Goal: Task Accomplishment & Management: Manage account settings

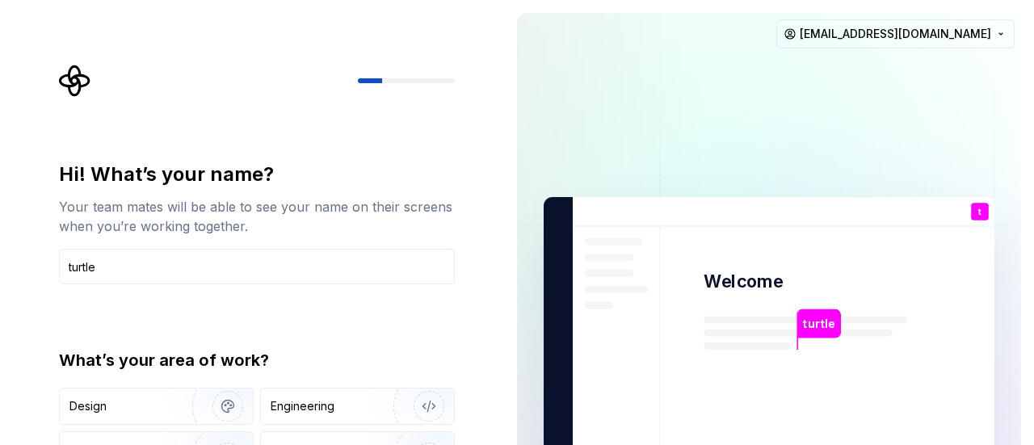
type input "turtle"
type button "Design"
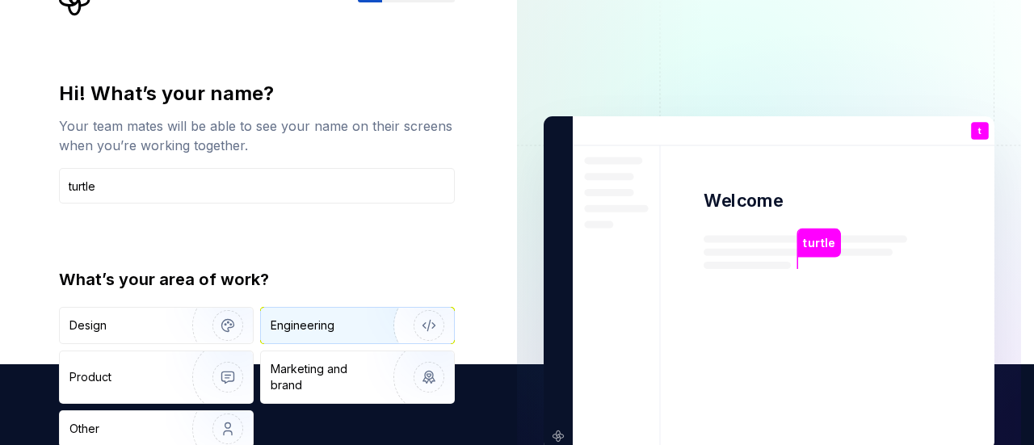
click at [313, 328] on div "Engineering" at bounding box center [303, 325] width 64 height 16
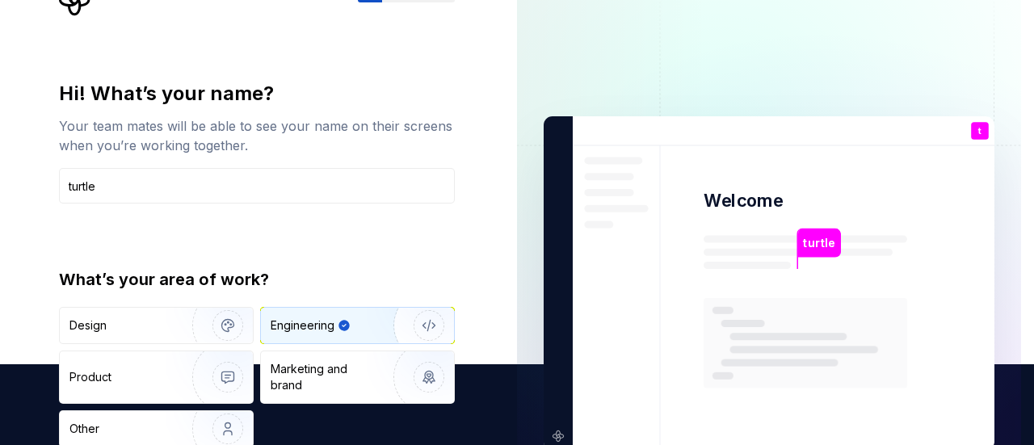
type button "Engineering"
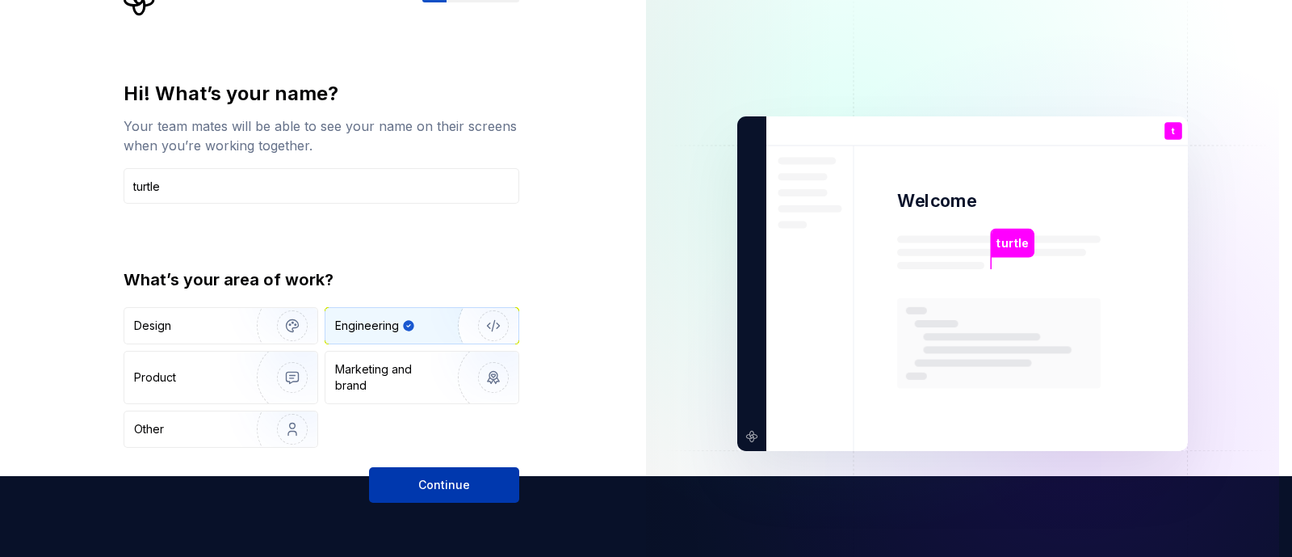
click at [485, 444] on button "Continue" at bounding box center [444, 485] width 150 height 36
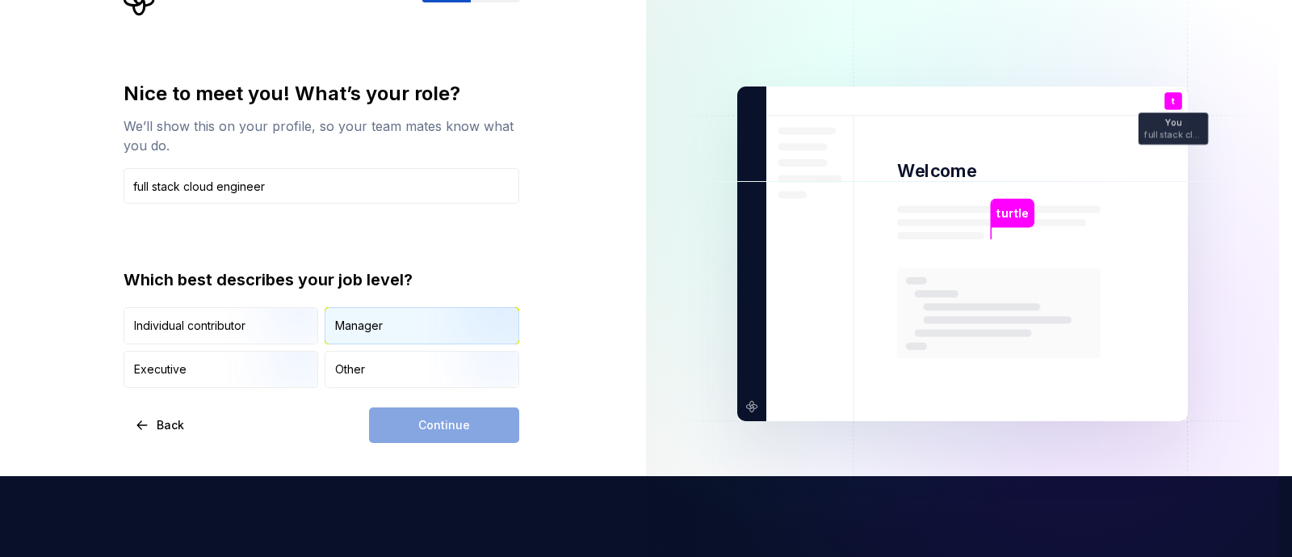
type input "full stack cloud engineer"
click at [368, 321] on div "Manager" at bounding box center [359, 325] width 48 height 16
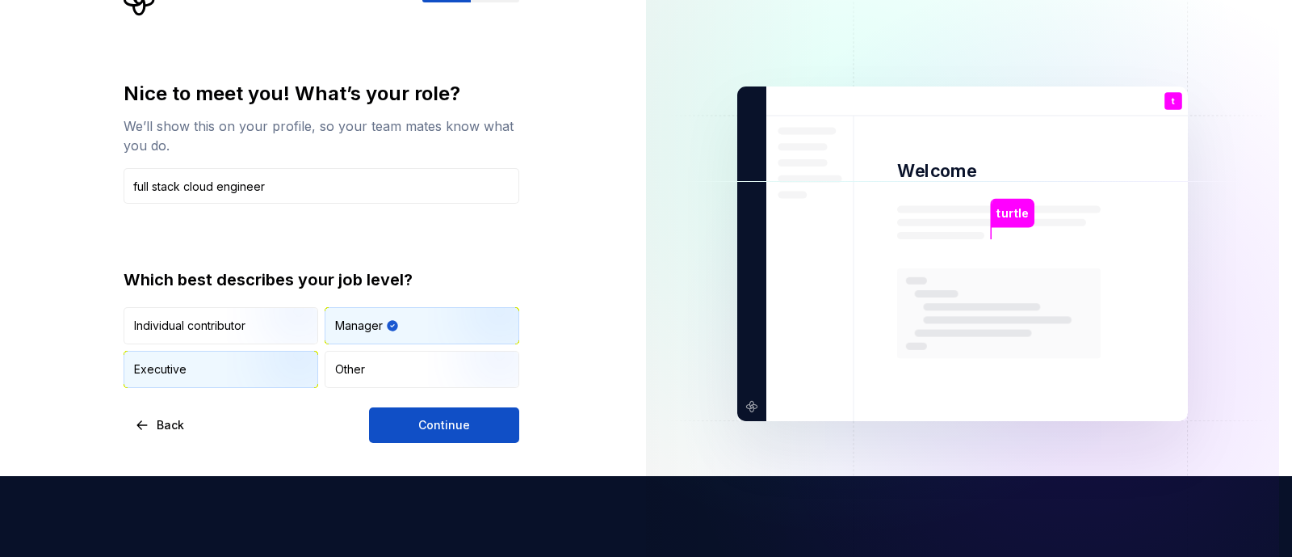
click at [281, 372] on img "button" at bounding box center [278, 389] width 103 height 108
click at [386, 329] on div "Manager" at bounding box center [422, 326] width 193 height 36
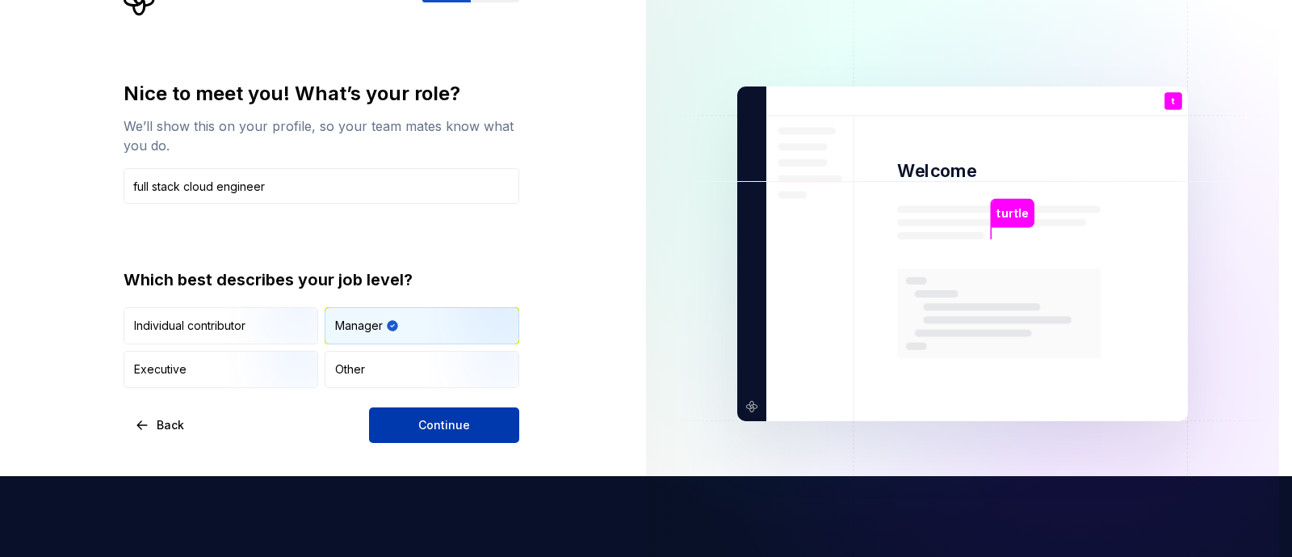
click at [435, 417] on span "Continue" at bounding box center [444, 425] width 52 height 16
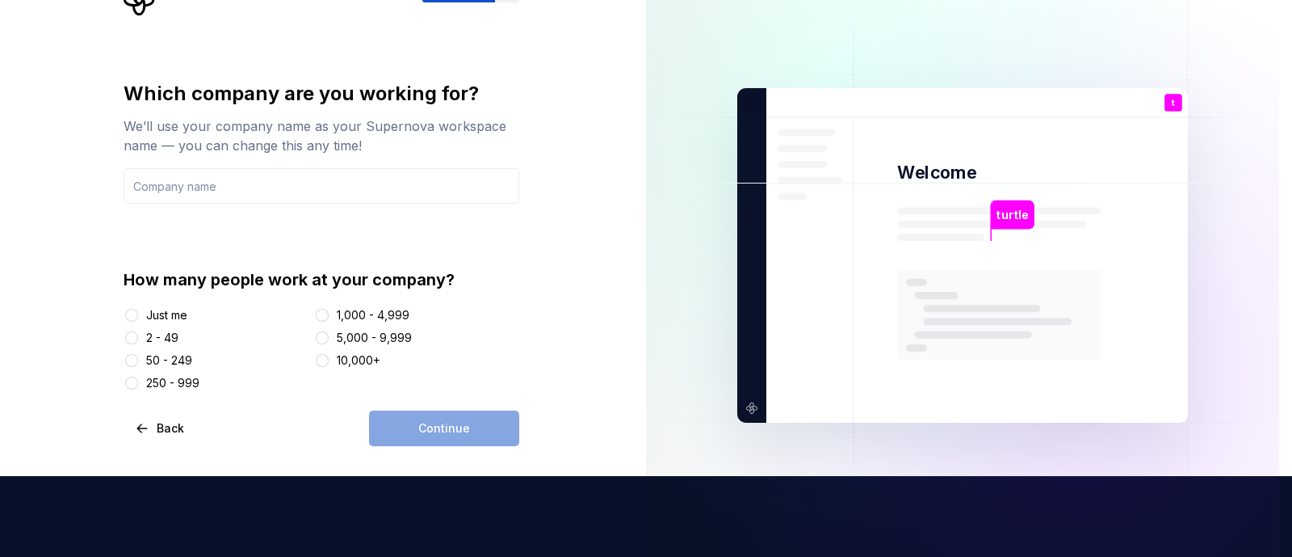
click at [329, 369] on div "Just me 2 - 49 50 - 249 250 - 999 1,000 - 4,999 5,000 - 9,999 10,000+" at bounding box center [322, 349] width 396 height 84
click at [327, 361] on button "10,000+" at bounding box center [322, 360] width 13 height 13
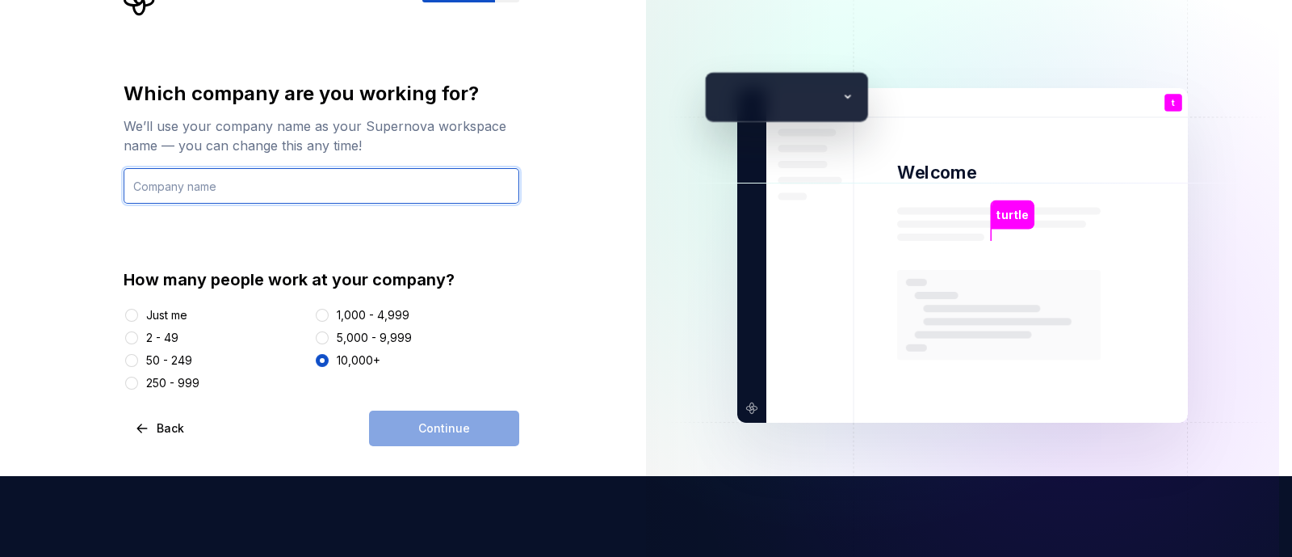
click at [356, 201] on input "text" at bounding box center [322, 186] width 396 height 36
click at [215, 171] on input "TrailMagic" at bounding box center [322, 186] width 396 height 36
type input "Hikers Hollow"
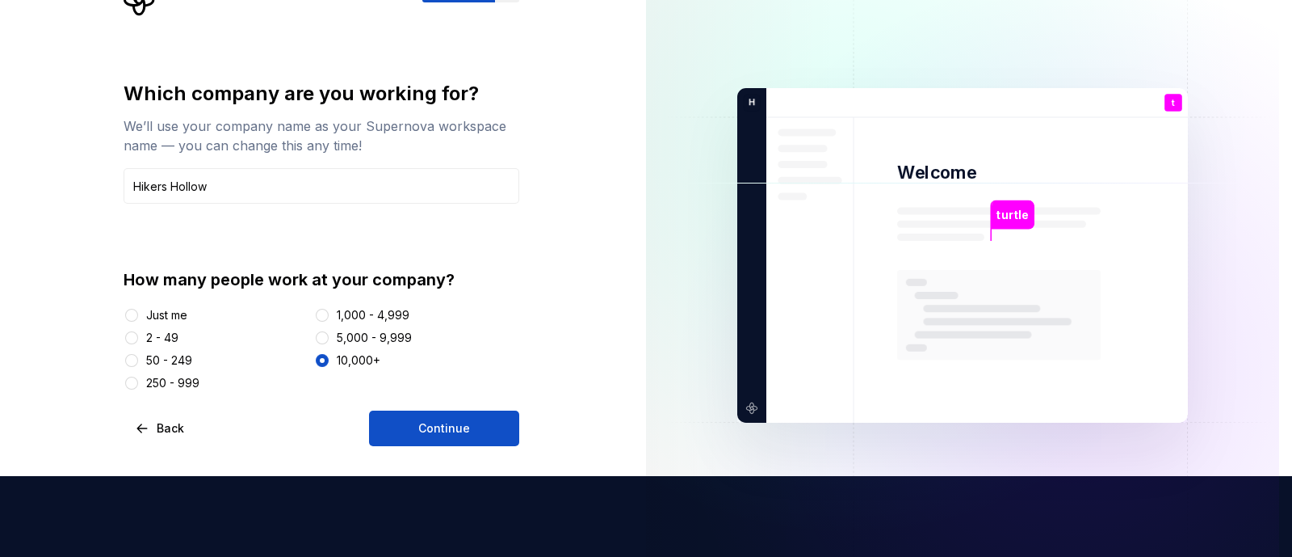
click at [579, 327] on div "Which company are you working for? We’ll use your company name as your Supernov…" at bounding box center [316, 255] width 633 height 672
click at [485, 421] on button "Continue" at bounding box center [444, 428] width 150 height 36
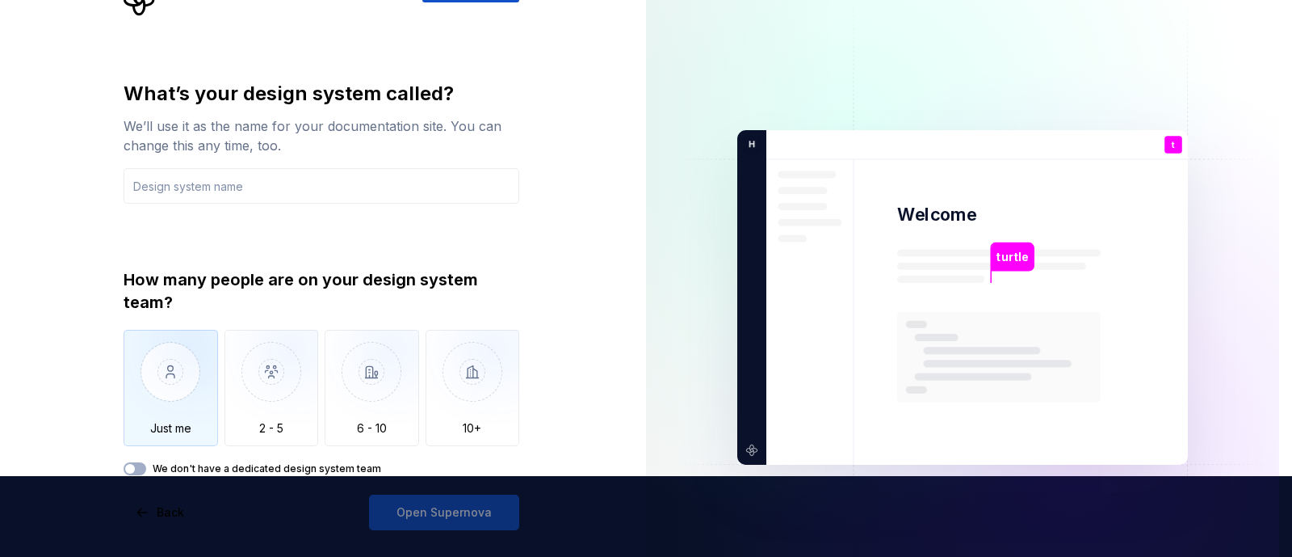
click at [185, 371] on img "button" at bounding box center [171, 384] width 95 height 108
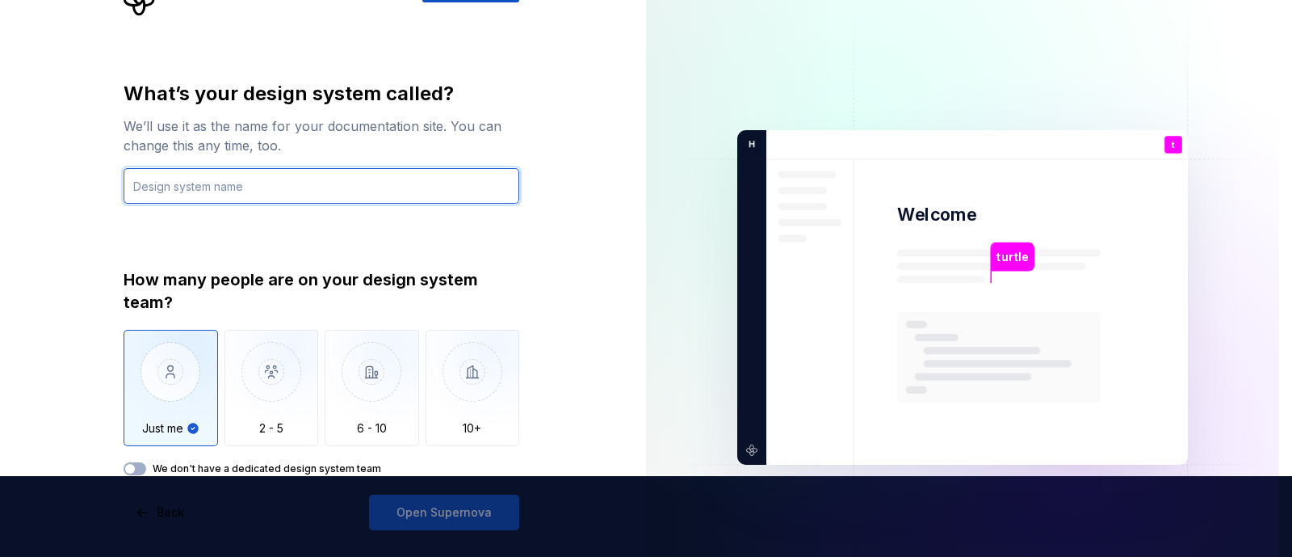
click at [250, 179] on input "text" at bounding box center [322, 186] width 396 height 36
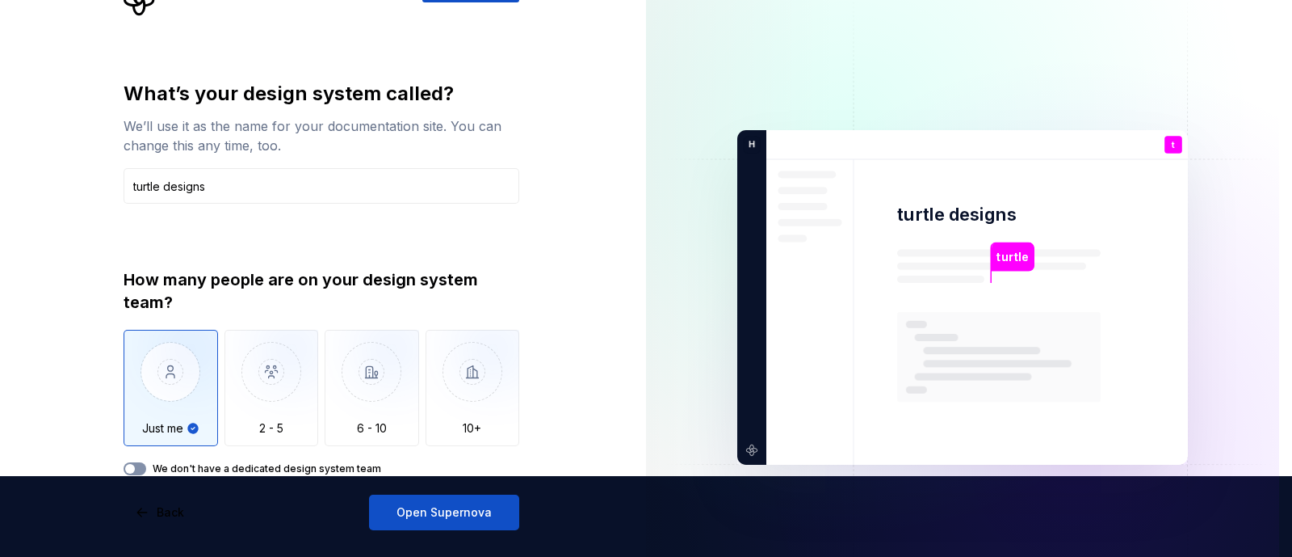
click at [137, 444] on button "We don't have a dedicated design system team" at bounding box center [135, 468] width 23 height 13
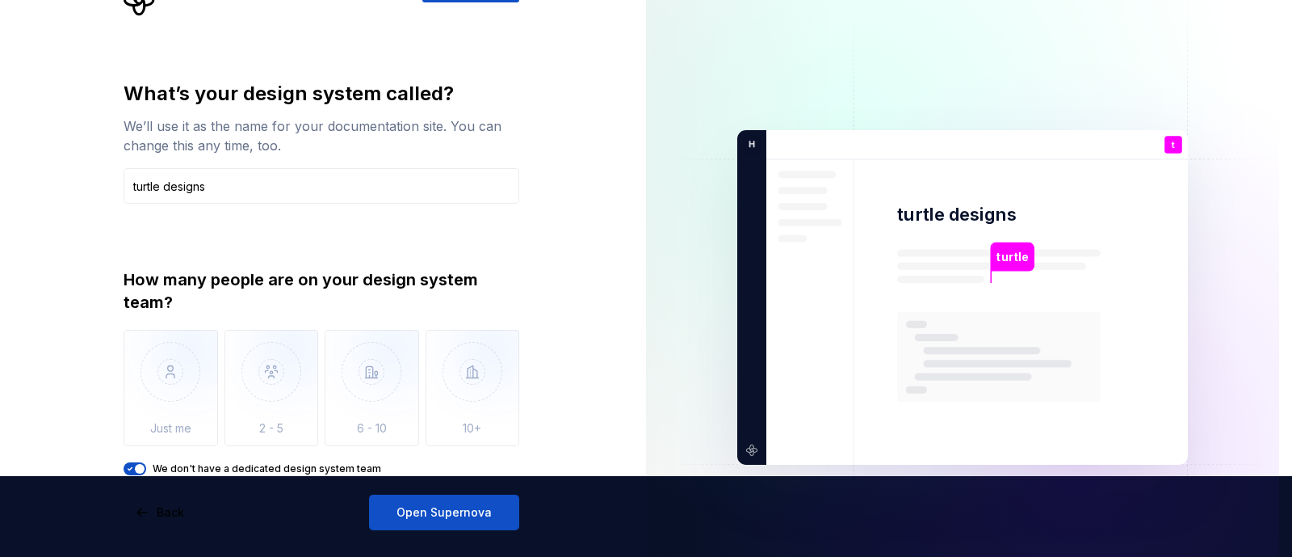
click at [548, 228] on div "What’s your design system called? We’ll use it as the name for your documentati…" at bounding box center [316, 297] width 633 height 756
click at [397, 170] on input "turtle designs" at bounding box center [322, 186] width 396 height 36
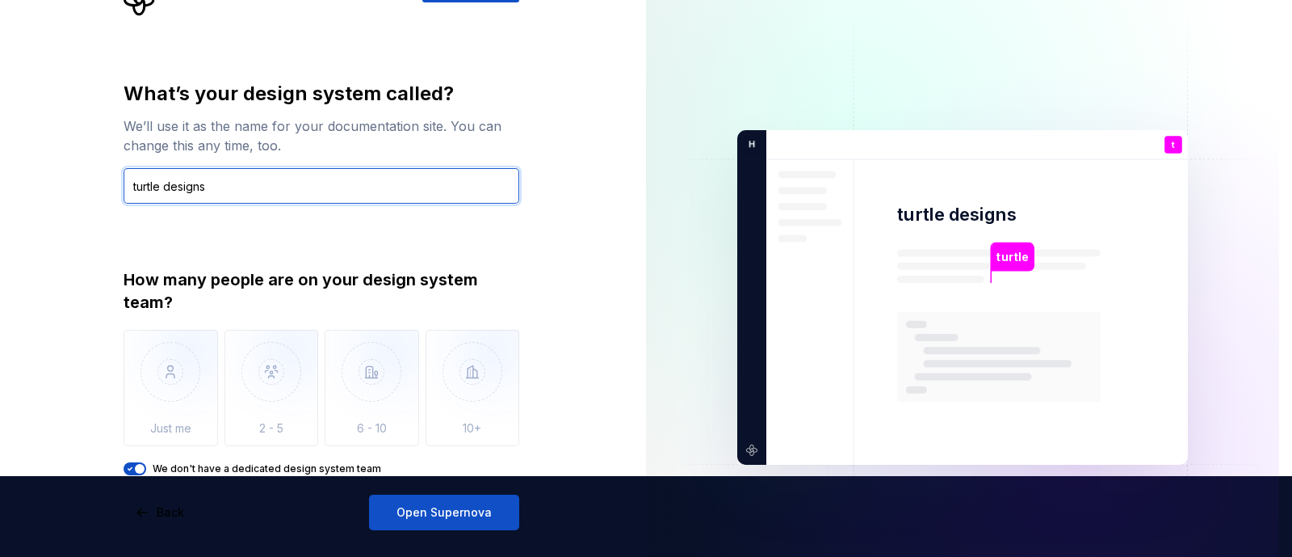
click at [397, 170] on input "turtle designs" at bounding box center [322, 186] width 396 height 36
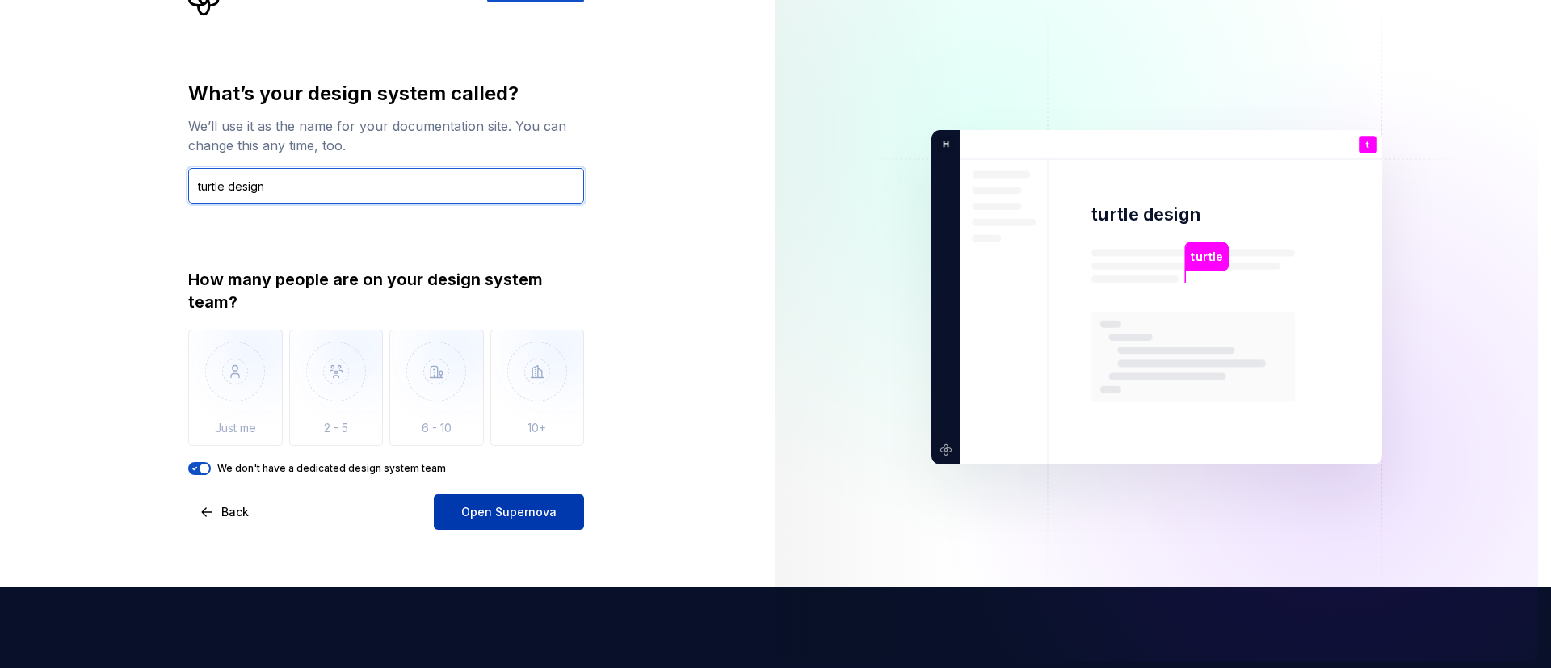
type input "turtle design"
click at [541, 444] on span "Open Supernova" at bounding box center [508, 512] width 95 height 16
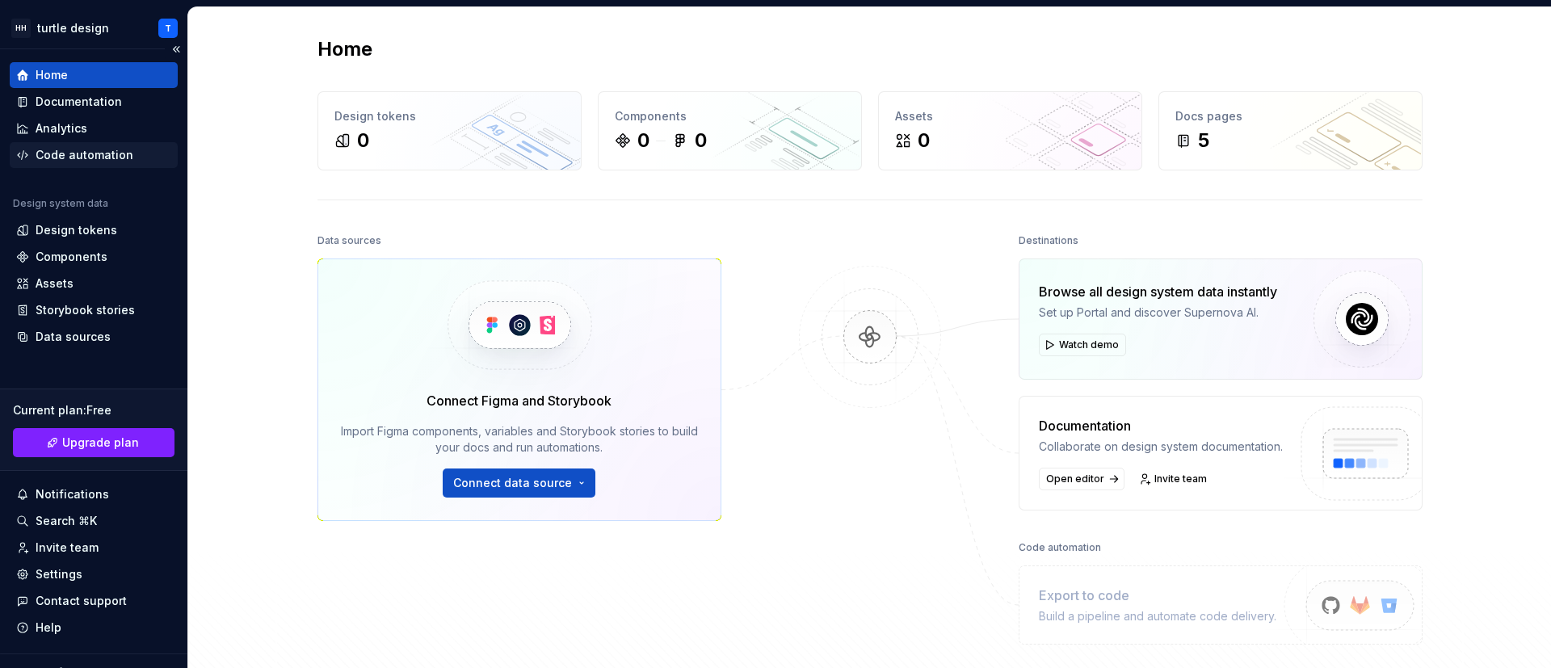
click at [67, 154] on div "Code automation" at bounding box center [85, 155] width 98 height 16
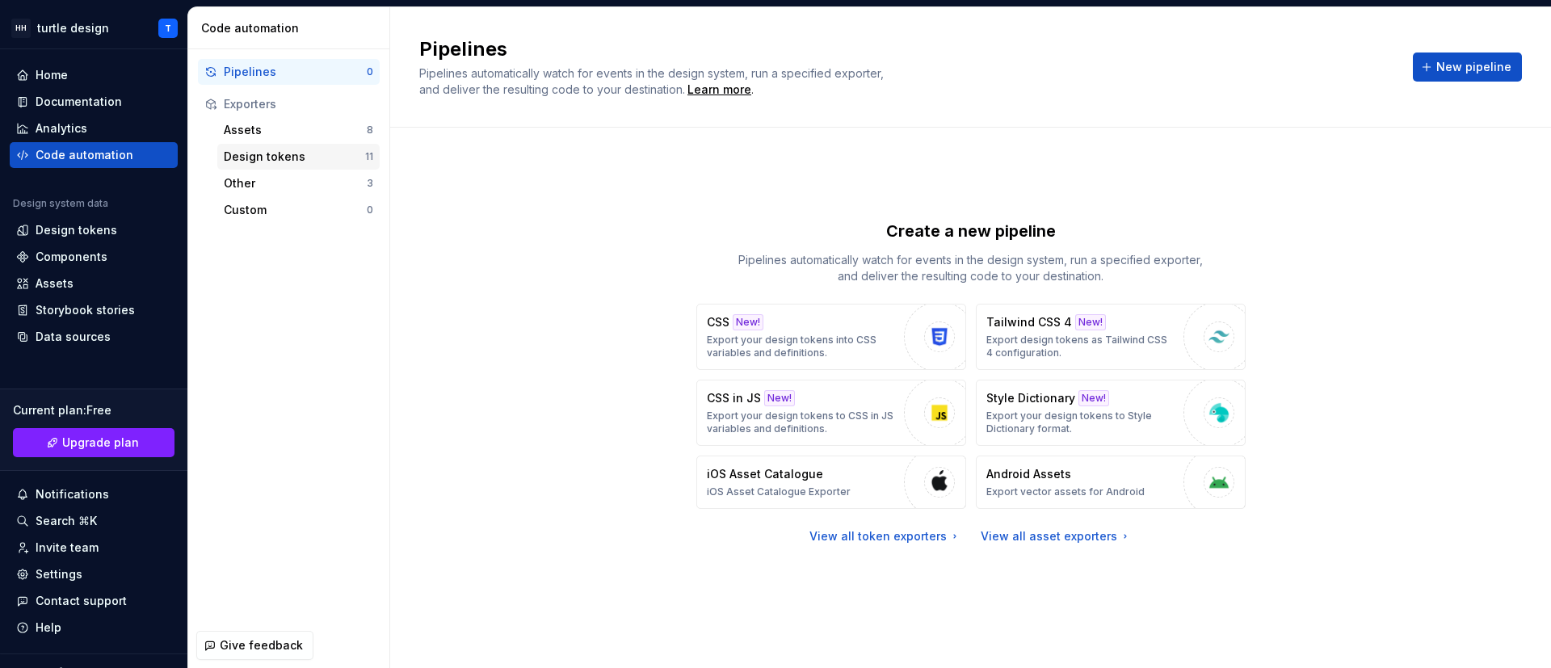
click at [299, 159] on div "Design tokens" at bounding box center [294, 157] width 141 height 16
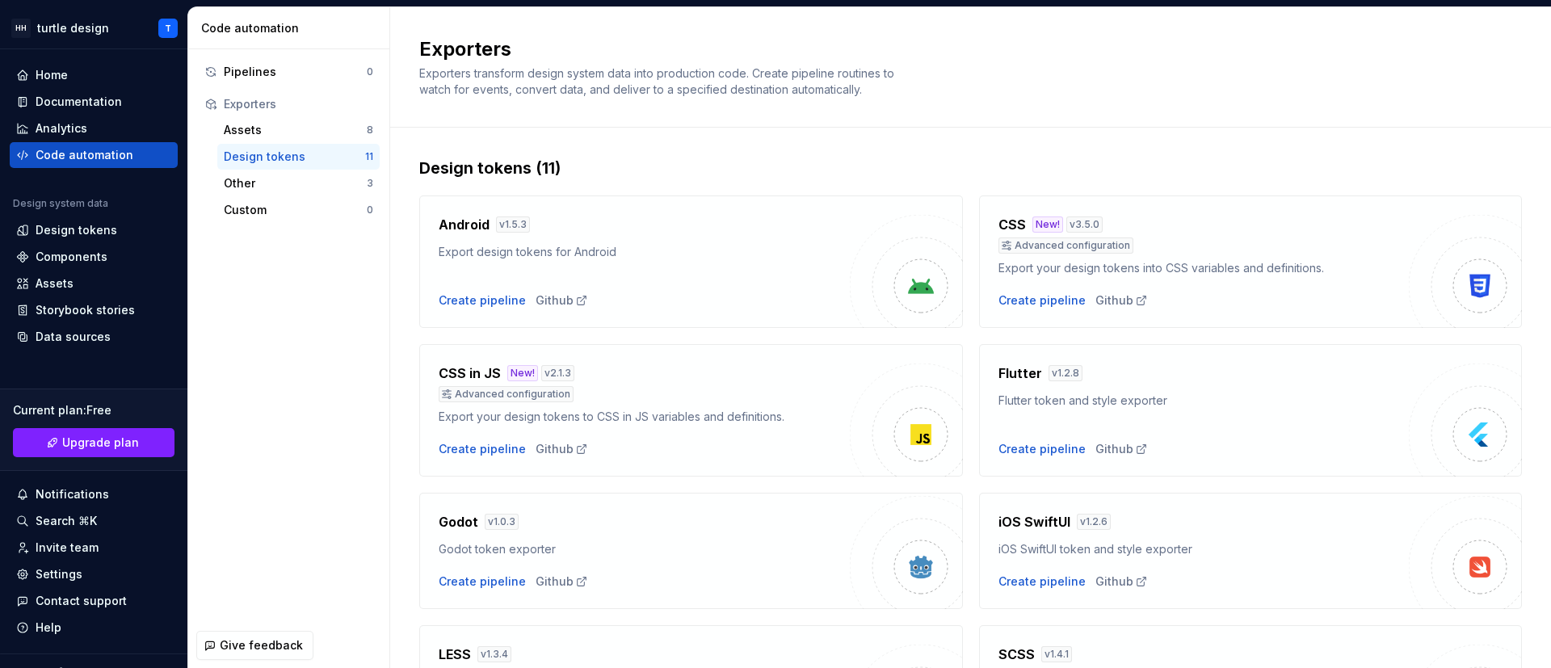
click at [299, 159] on div "Design tokens" at bounding box center [294, 157] width 141 height 16
click at [303, 204] on div "Custom" at bounding box center [295, 210] width 143 height 16
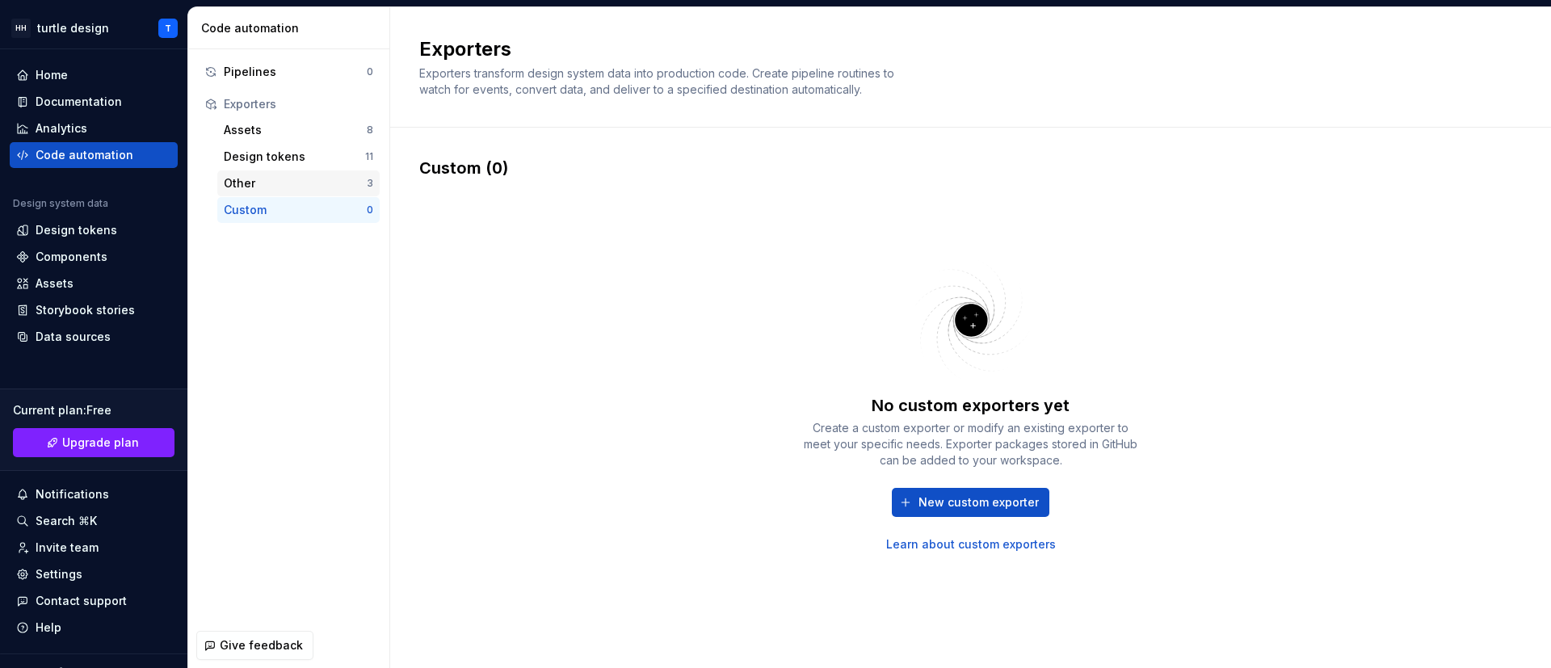
click at [319, 188] on div "Other" at bounding box center [295, 183] width 143 height 16
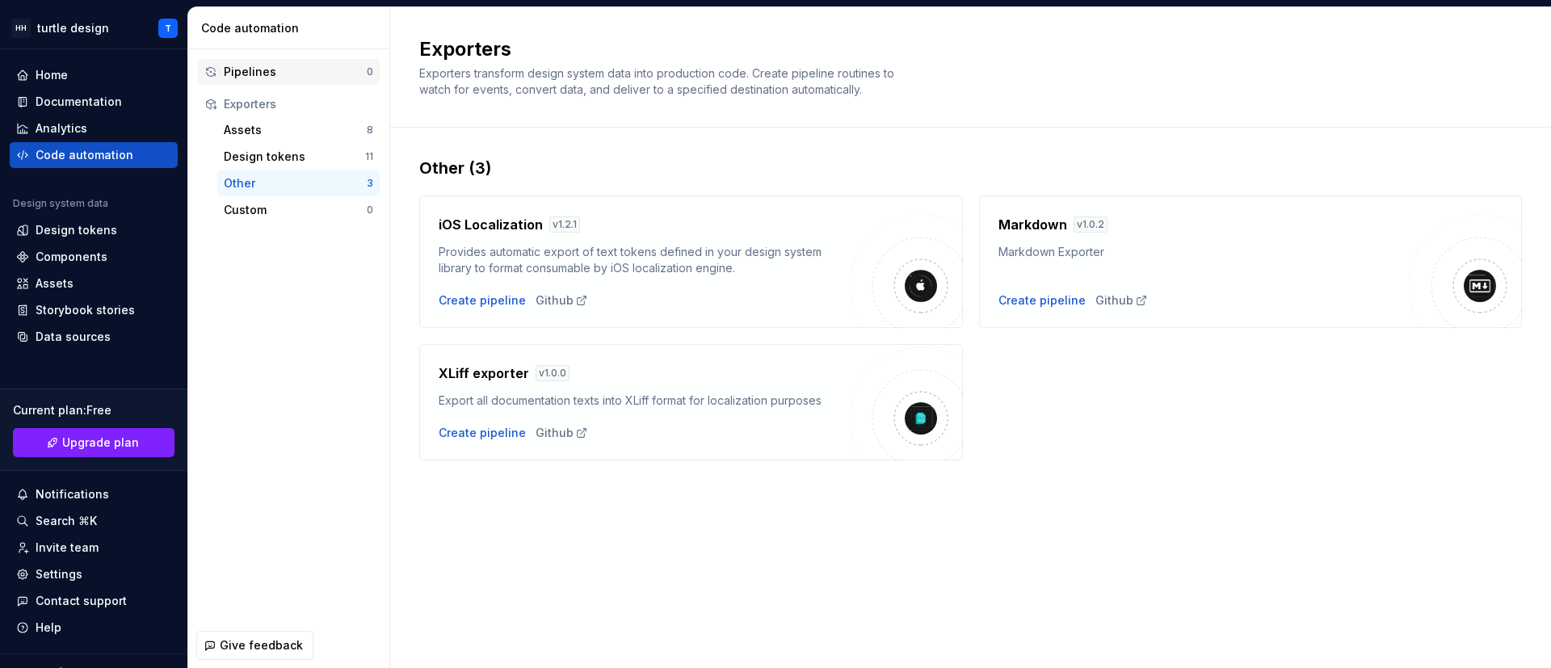
click at [300, 71] on div "Pipelines" at bounding box center [295, 72] width 143 height 16
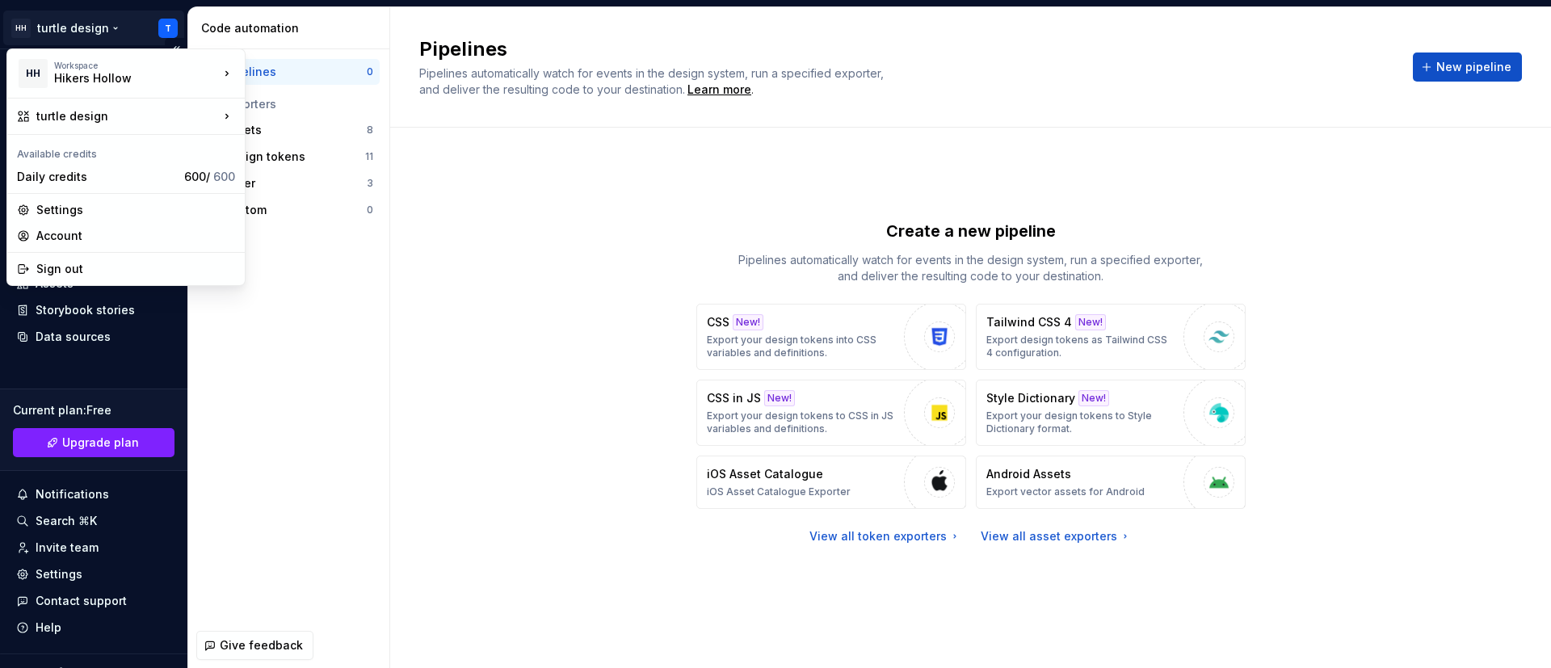
click at [86, 40] on html "HH turtle design T Home Documentation Analytics Code automation Design system d…" at bounding box center [775, 334] width 1551 height 668
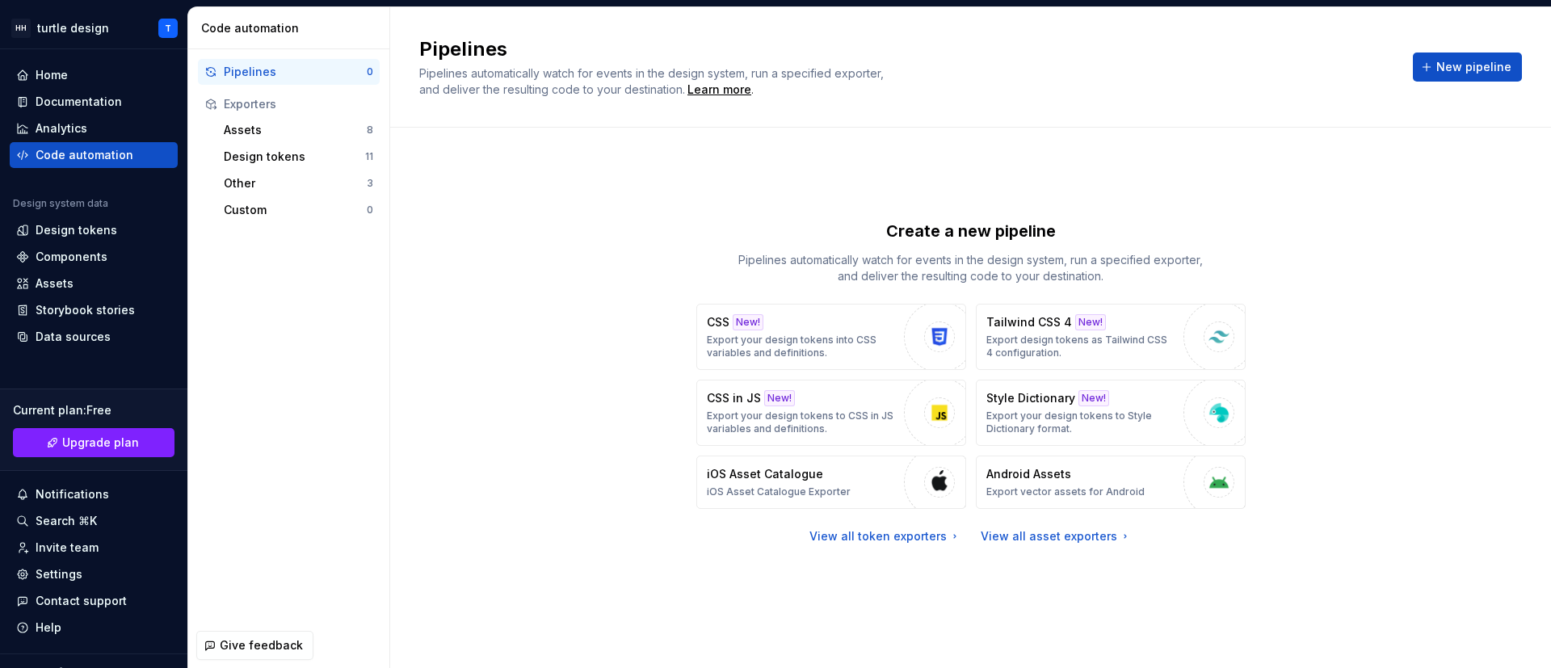
click at [468, 378] on html "HH turtle design T Home Documentation Analytics Code automation Design system d…" at bounding box center [775, 334] width 1551 height 668
click at [109, 220] on div "Design tokens" at bounding box center [94, 230] width 168 height 26
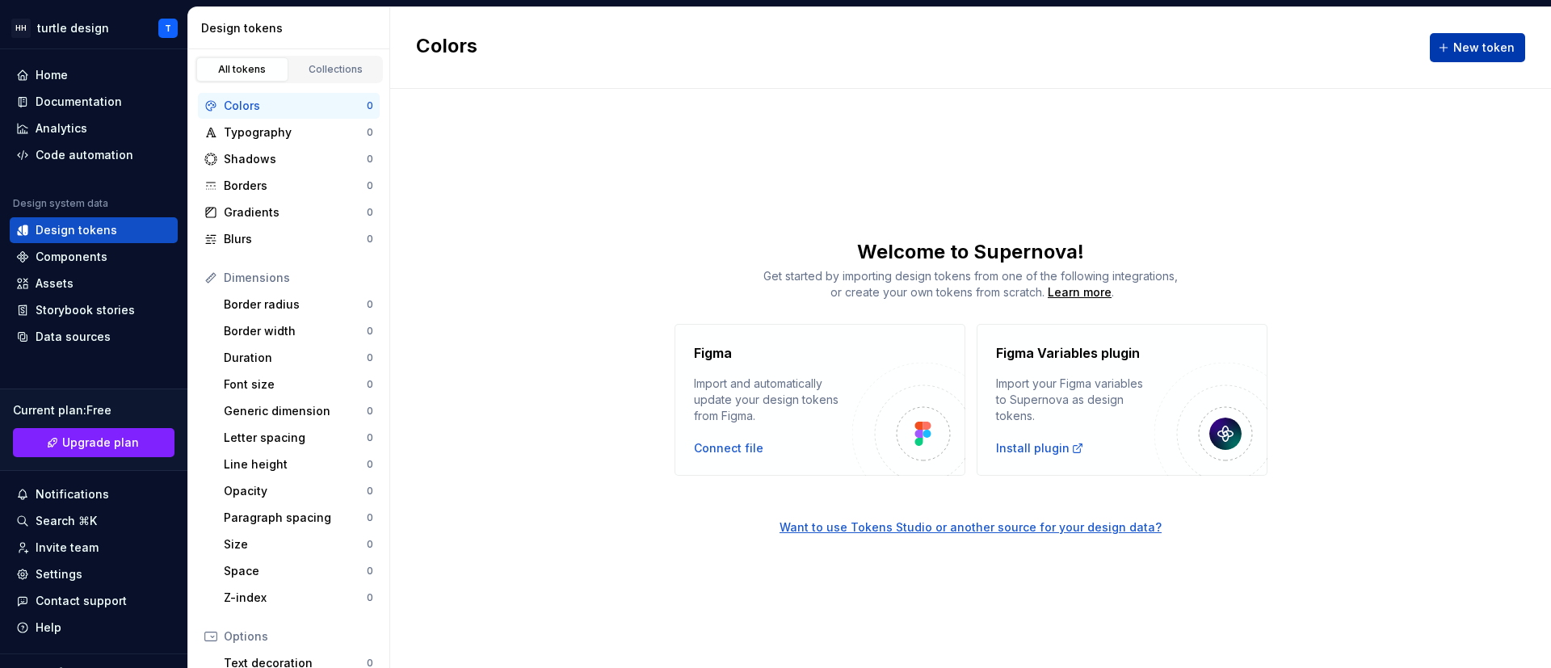
click at [1033, 48] on button "New token" at bounding box center [1477, 47] width 95 height 29
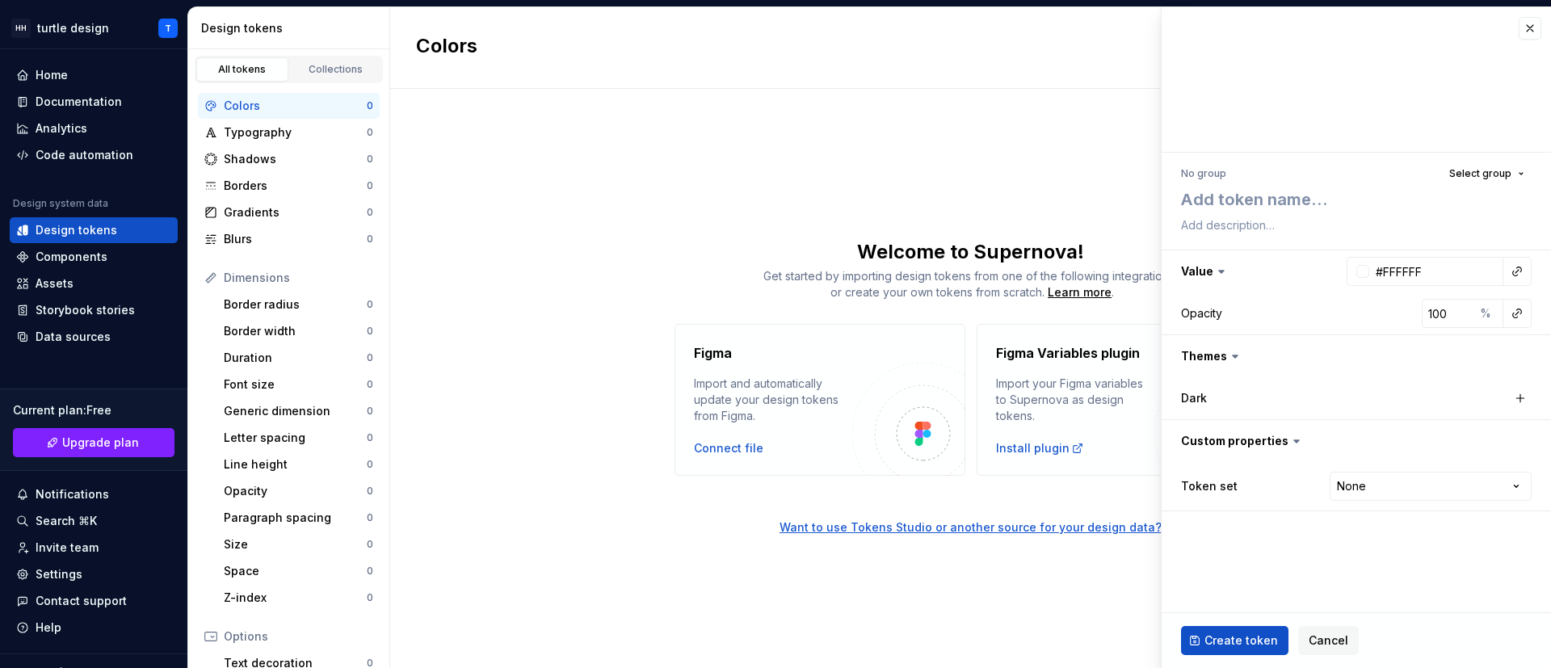
type textarea "*"
type textarea "v"
type textarea "*"
type textarea "vs"
type textarea "*"
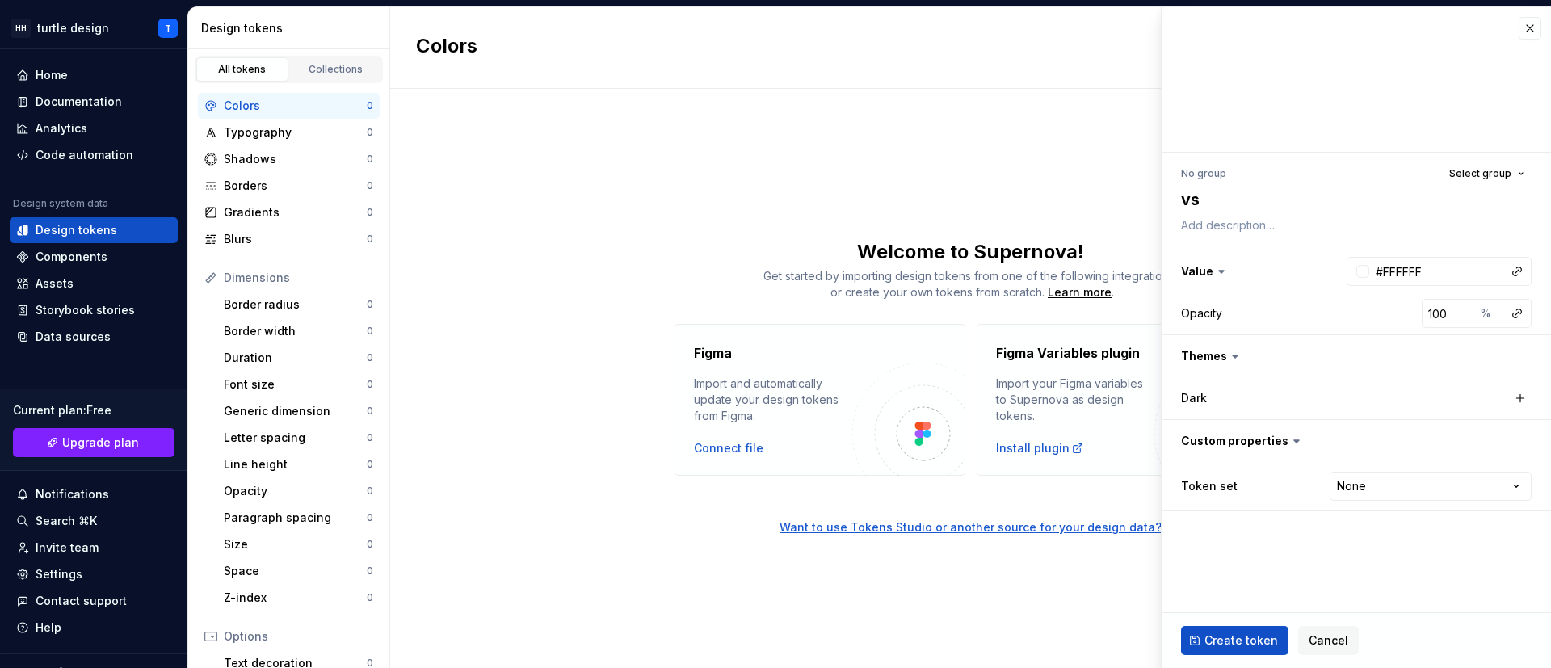
type textarea "vsc"
type textarea "*"
type textarea "vsco"
type textarea "*"
type textarea "vscod"
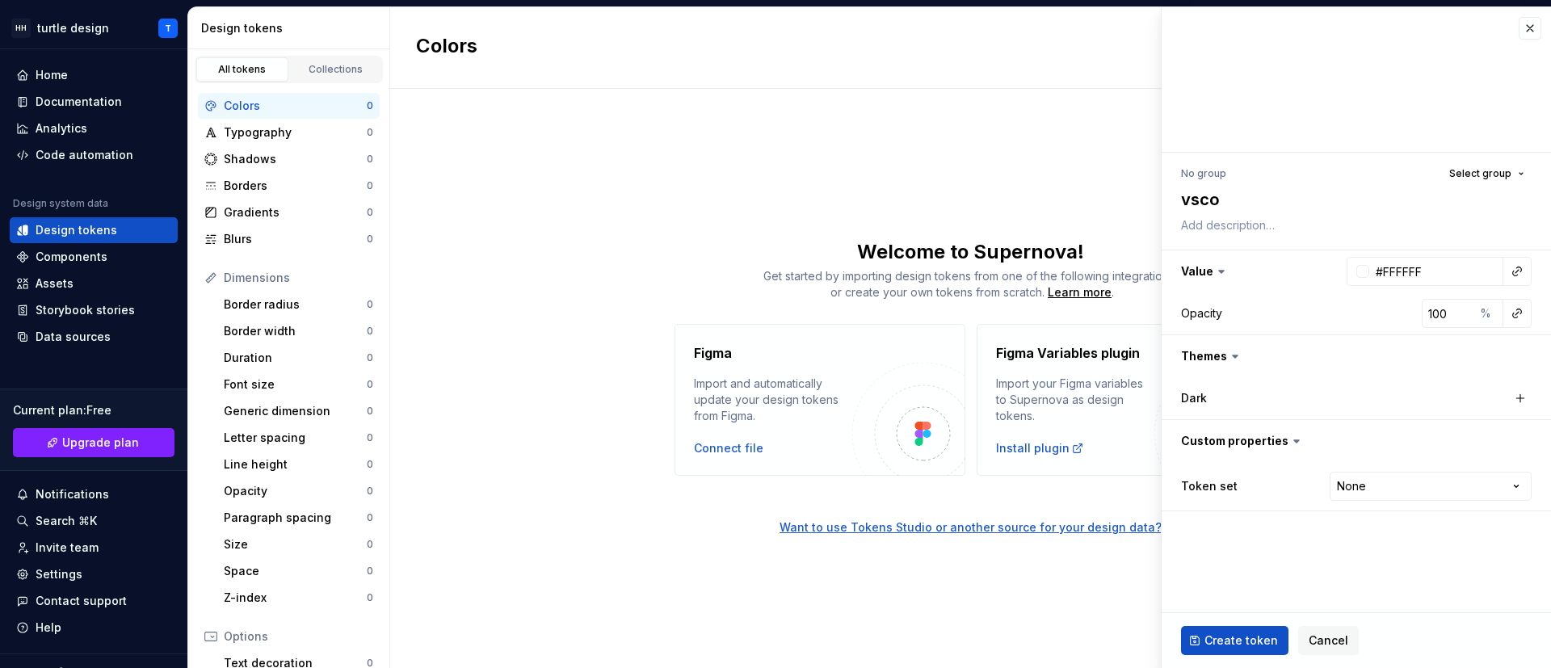
type textarea "*"
type textarea "vscode"
type textarea "*"
type textarea "vscode"
click at [1033, 444] on span "Cancel" at bounding box center [1329, 641] width 40 height 16
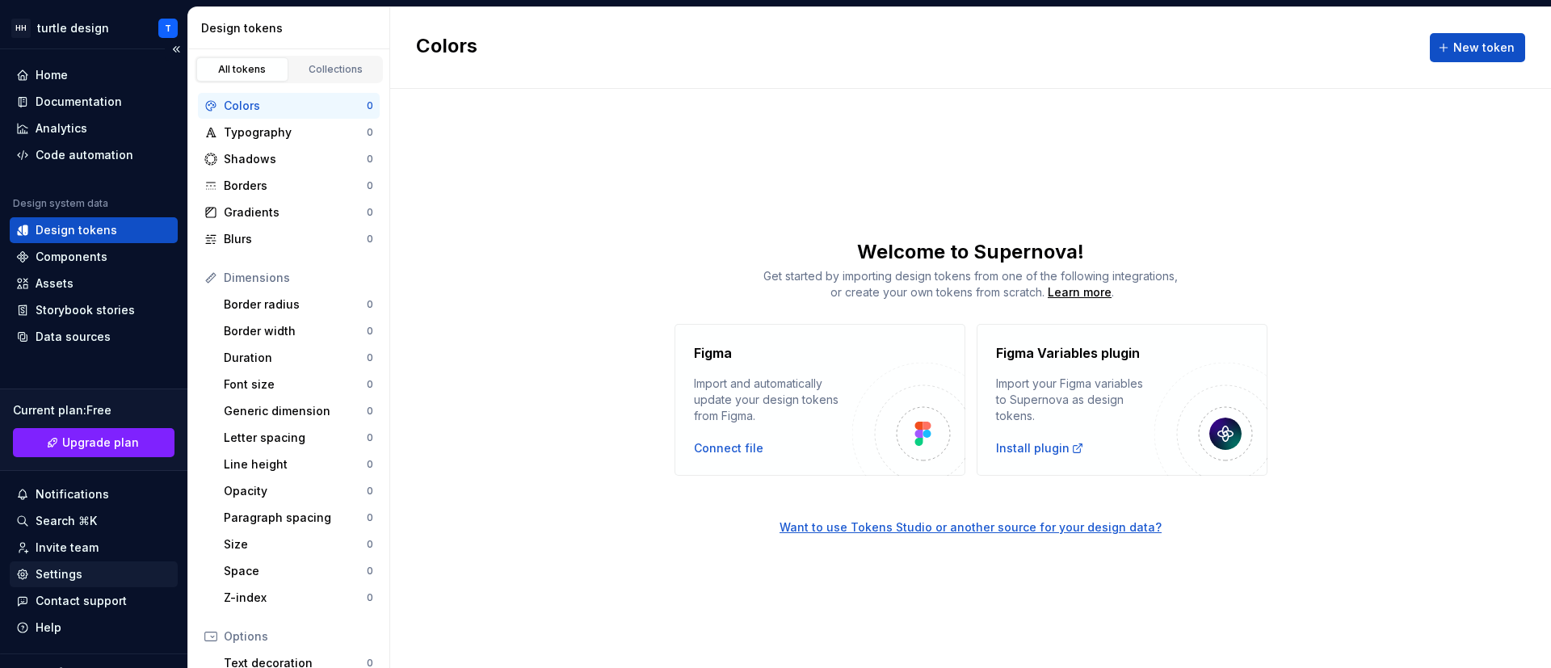
click at [77, 444] on div "Settings" at bounding box center [59, 574] width 47 height 16
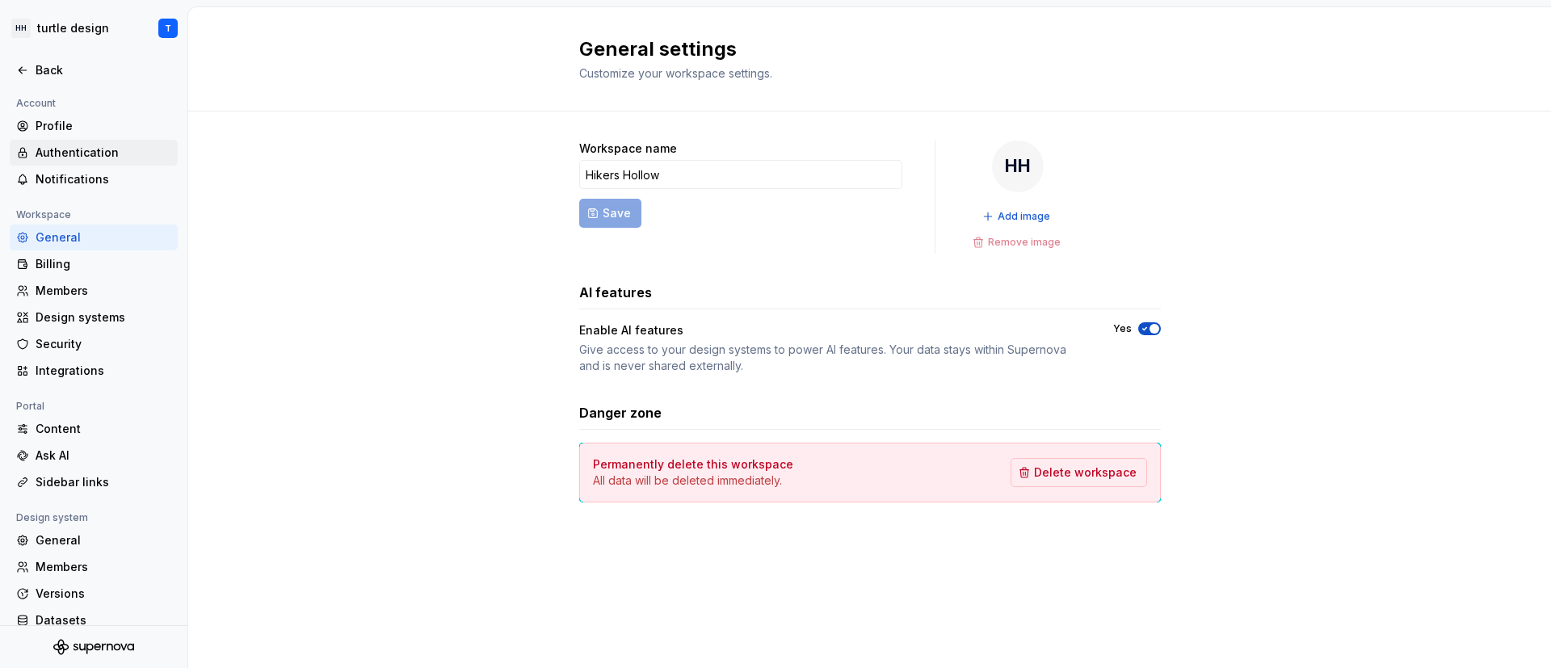
click at [78, 143] on div "Authentication" at bounding box center [94, 153] width 168 height 26
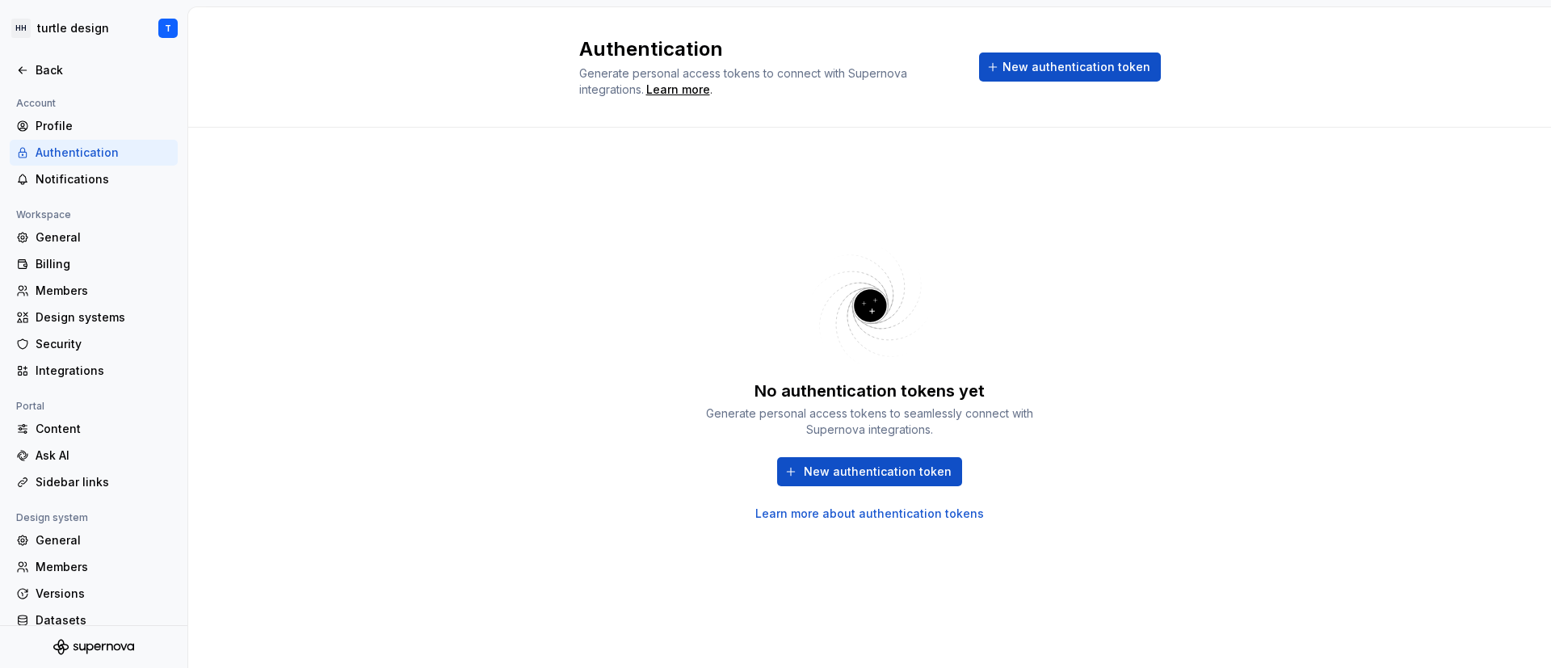
click at [815, 444] on div "No authentication tokens yet Generate personal access tokens to seamlessly conn…" at bounding box center [869, 451] width 339 height 142
click at [830, 444] on span "New authentication token" at bounding box center [878, 472] width 148 height 16
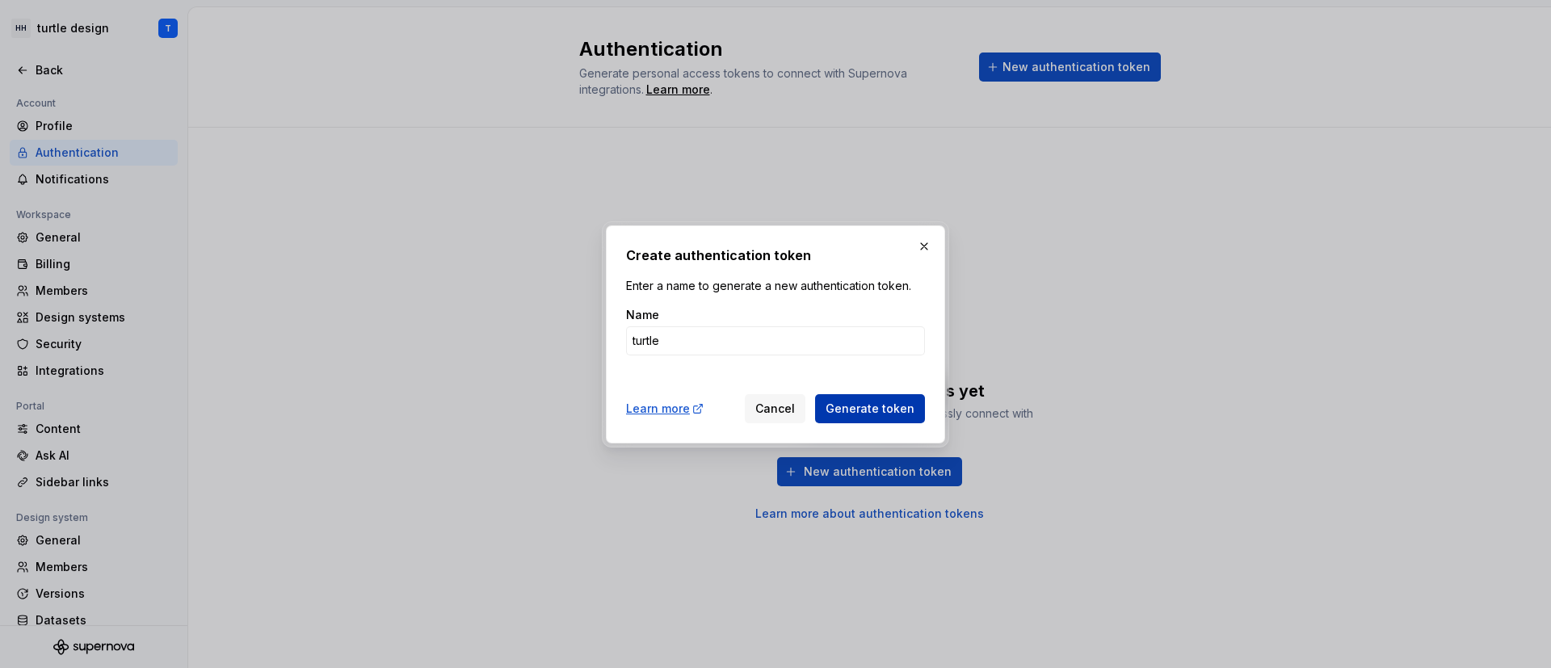
type input "turtle"
click at [858, 416] on button "Generate token" at bounding box center [870, 408] width 110 height 29
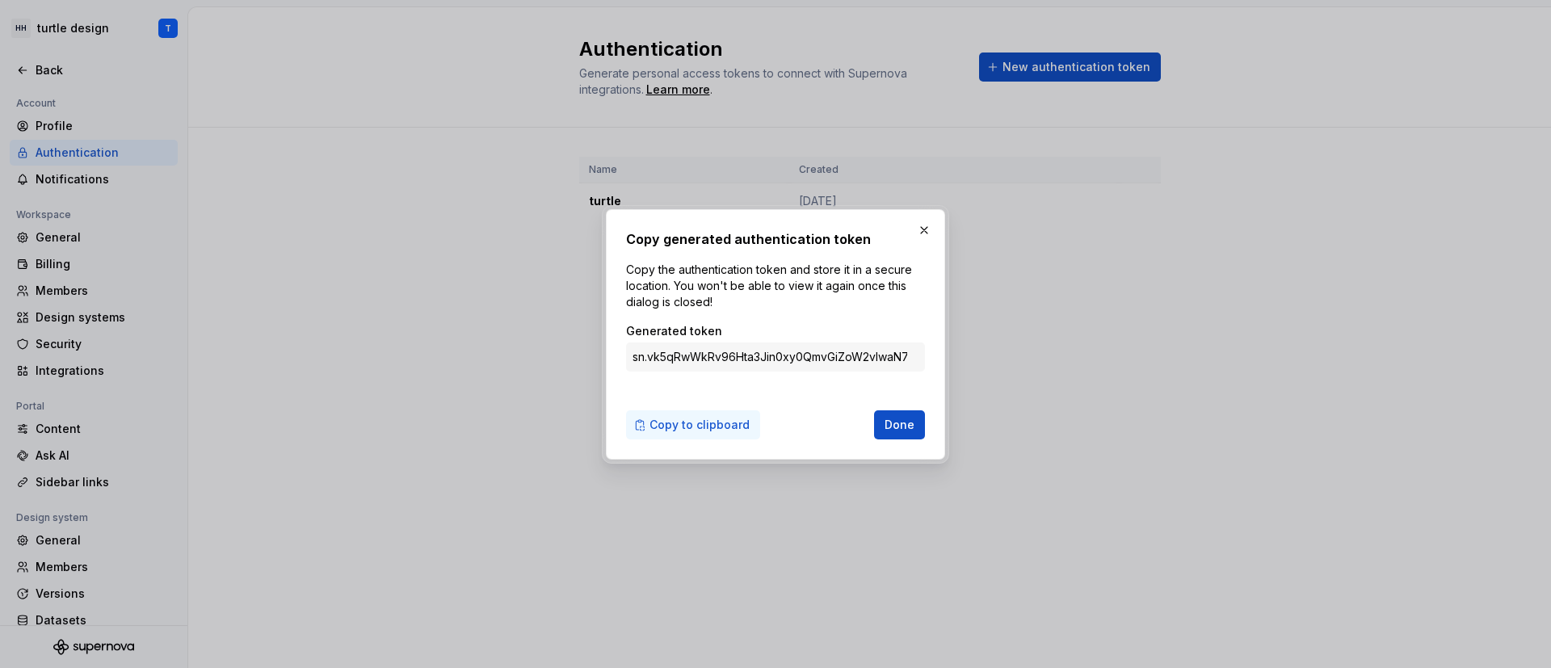
click at [714, 421] on span "Copy to clipboard" at bounding box center [699, 425] width 100 height 16
